Goal: Information Seeking & Learning: Learn about a topic

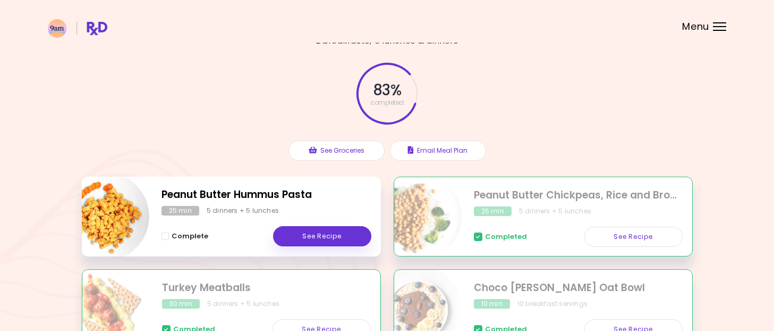
scroll to position [53, 0]
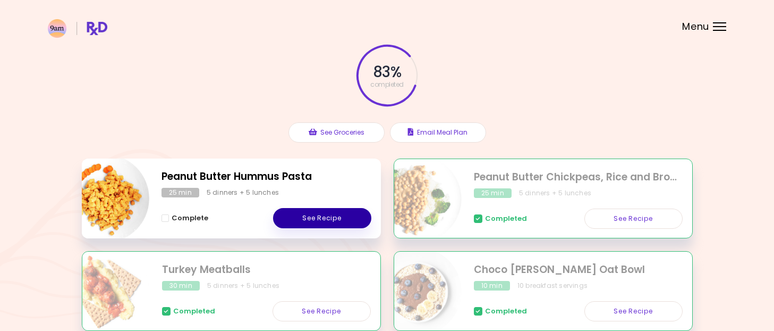
click at [328, 216] on link "See Recipe" at bounding box center [322, 218] width 98 height 20
